Goal: Find contact information: Find contact information

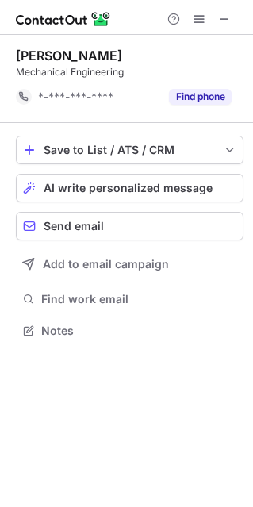
scroll to position [319, 253]
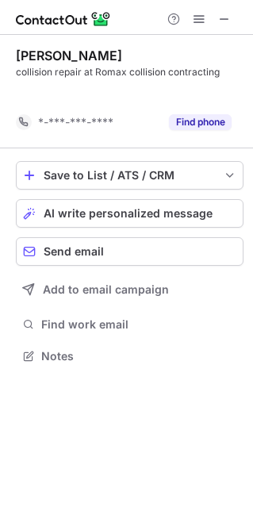
scroll to position [319, 253]
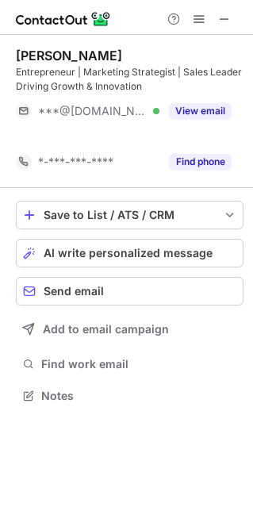
scroll to position [358, 253]
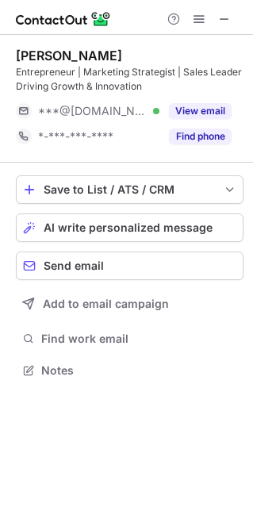
click at [28, 56] on div "Pedro Diniz" at bounding box center [69, 56] width 106 height 16
click at [25, 56] on div "Pedro Diniz" at bounding box center [69, 56] width 106 height 16
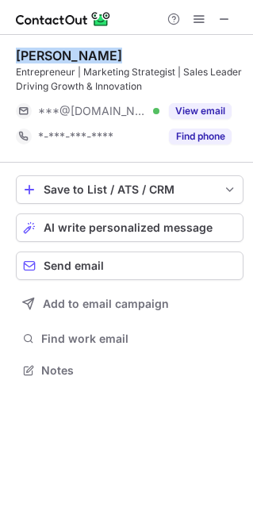
click at [25, 56] on div "Pedro Diniz" at bounding box center [69, 56] width 106 height 16
copy div "Pedro Diniz"
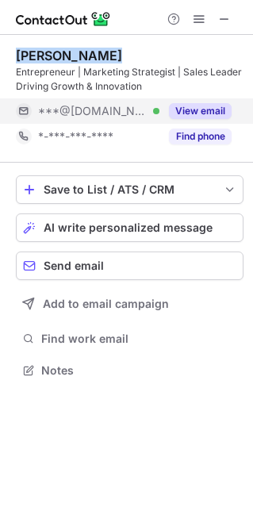
click at [175, 113] on button "View email" at bounding box center [200, 111] width 63 height 16
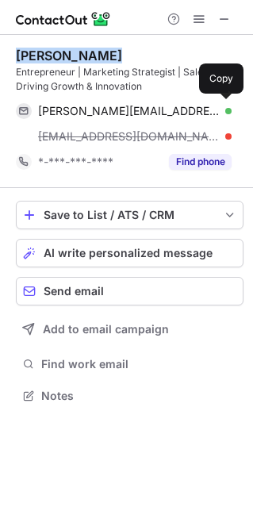
scroll to position [384, 253]
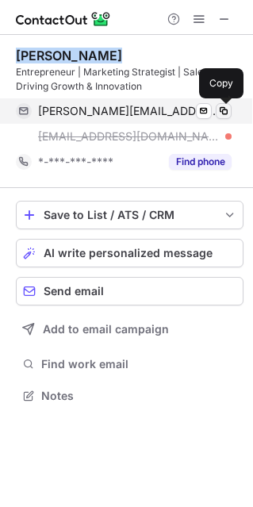
click at [221, 111] on span at bounding box center [223, 111] width 13 height 13
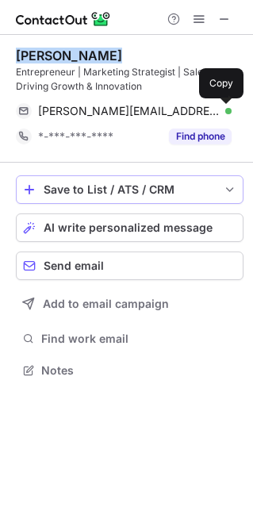
scroll to position [358, 253]
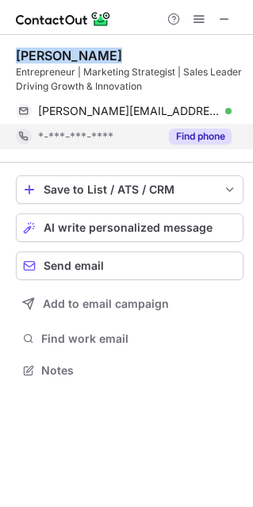
click at [212, 136] on button "Find phone" at bounding box center [200, 136] width 63 height 16
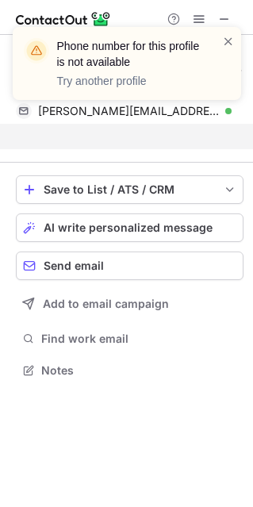
scroll to position [333, 253]
